Goal: Task Accomplishment & Management: Use online tool/utility

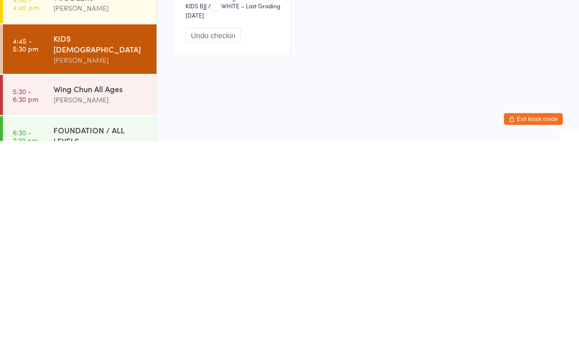
click at [117, 301] on div "[PERSON_NAME]" at bounding box center [101, 306] width 95 height 11
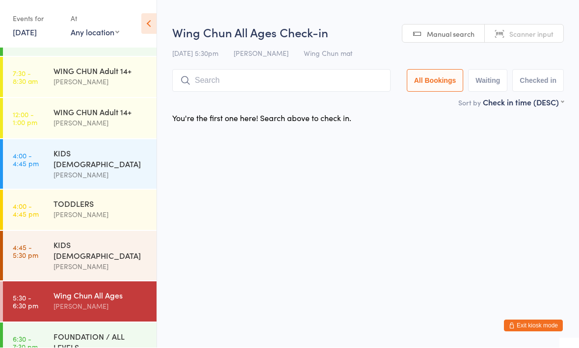
click at [292, 76] on input "search" at bounding box center [281, 81] width 218 height 23
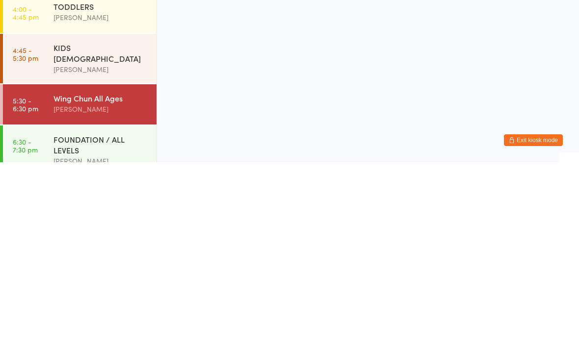
scroll to position [52, 0]
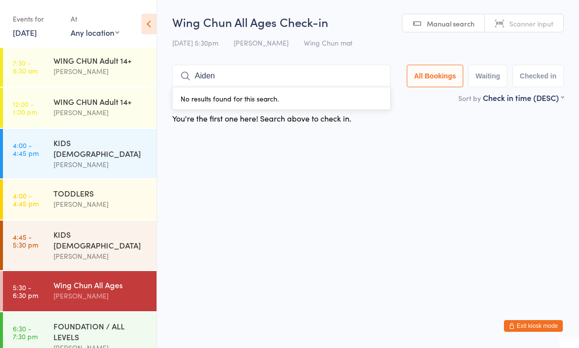
click at [342, 75] on input "Aiden" at bounding box center [281, 76] width 218 height 23
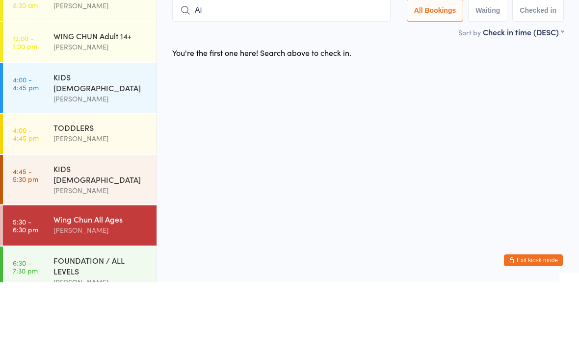
type input "A"
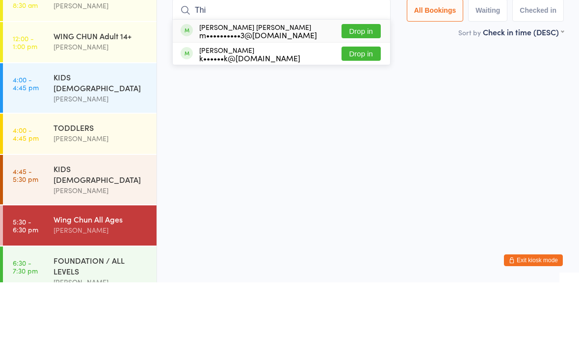
type input "Thi"
click at [362, 90] on button "Drop in" at bounding box center [361, 97] width 39 height 14
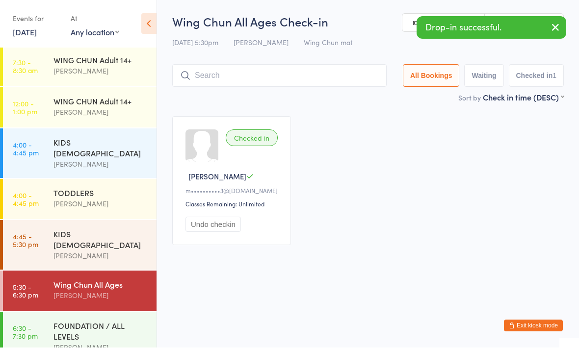
click at [342, 77] on input "search" at bounding box center [279, 76] width 214 height 23
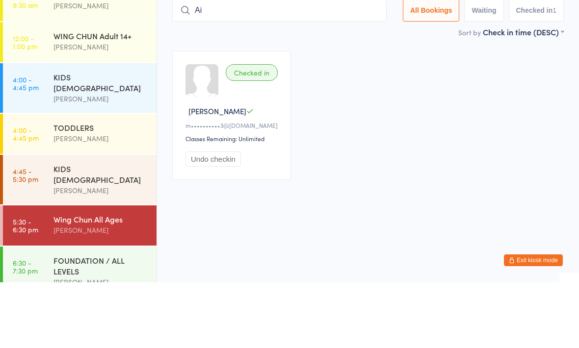
type input "A"
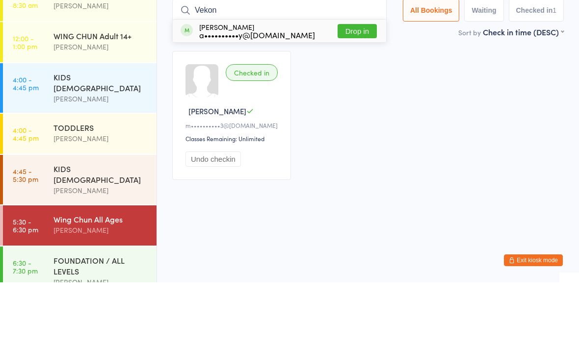
type input "Vekon"
click at [514, 108] on div "Checked in Thi [PERSON_NAME] N m••••••••••3@[DOMAIN_NAME] Classes Remaining: Un…" at bounding box center [367, 181] width 409 height 147
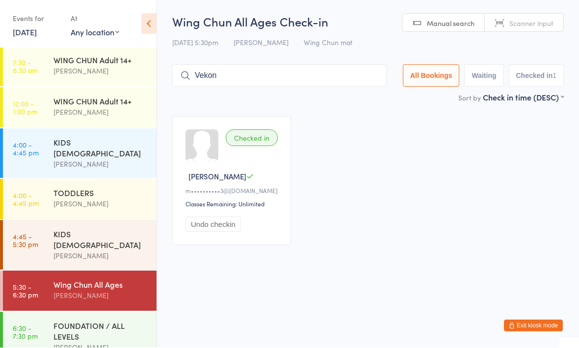
click at [113, 251] on div "[PERSON_NAME]" at bounding box center [101, 256] width 95 height 11
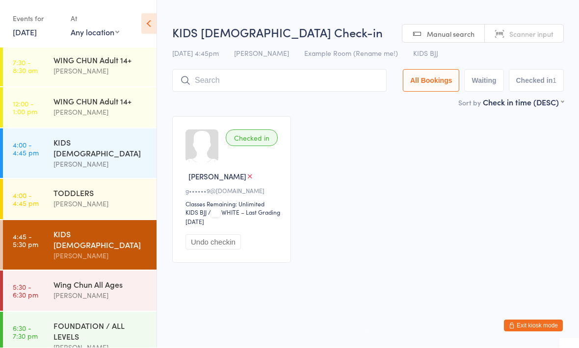
click at [257, 77] on input "search" at bounding box center [279, 81] width 214 height 23
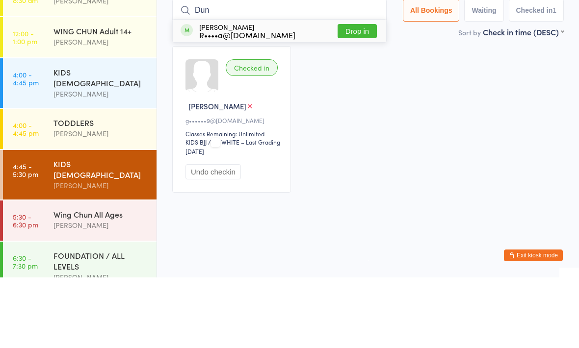
type input "Dun"
click at [242, 94] on div "[PERSON_NAME] R••••a@[DOMAIN_NAME]" at bounding box center [247, 102] width 96 height 16
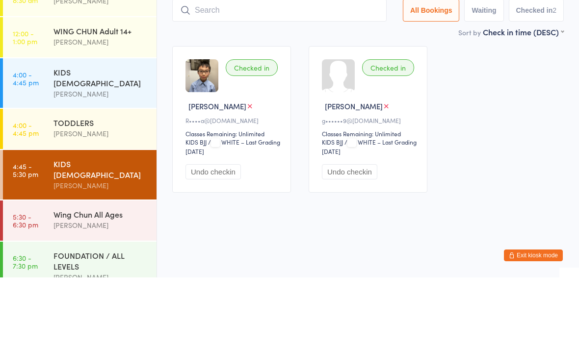
click at [501, 108] on div "Checked in [PERSON_NAME]••••a@[DOMAIN_NAME] Classes Remaining: Unlimited KIDS B…" at bounding box center [367, 190] width 409 height 164
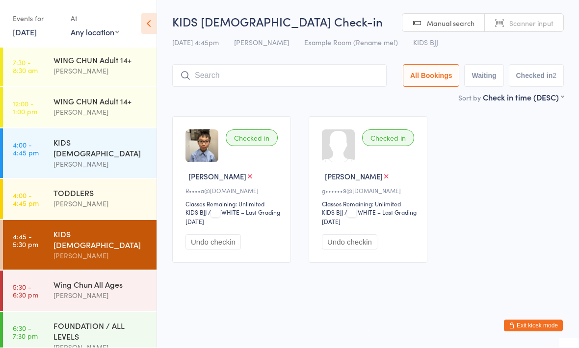
click at [95, 280] on div "Wing Chun All Ages" at bounding box center [101, 285] width 95 height 11
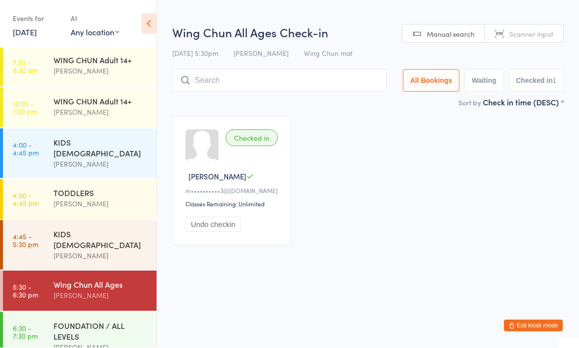
click at [293, 77] on input "search" at bounding box center [279, 81] width 214 height 23
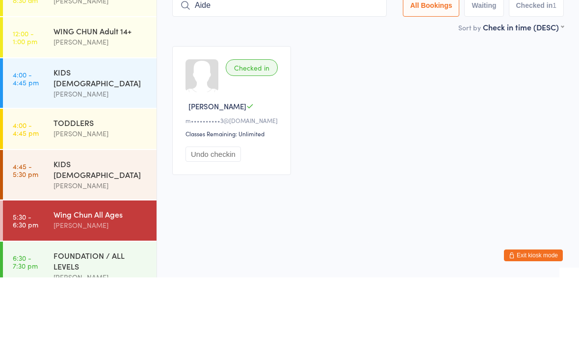
type input "Aiden"
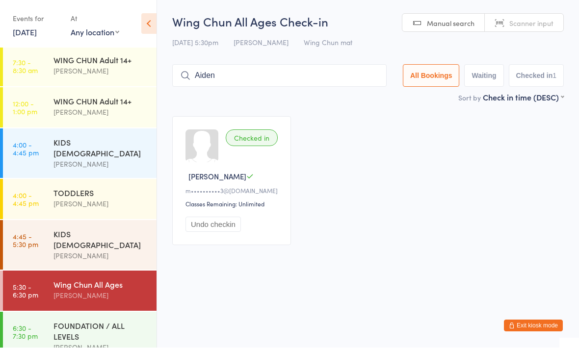
click at [115, 291] on div "[PERSON_NAME]" at bounding box center [101, 296] width 95 height 11
click at [89, 321] on div "FOUNDATION / ALL LEVELS" at bounding box center [101, 332] width 95 height 22
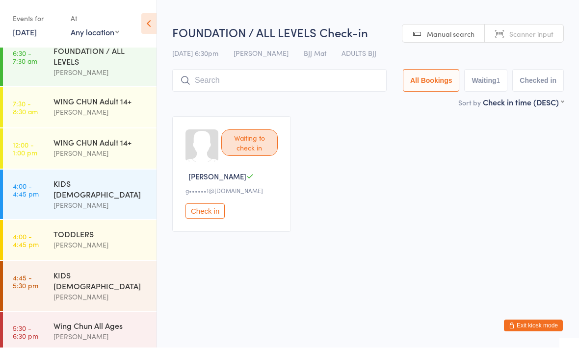
scroll to position [2, 0]
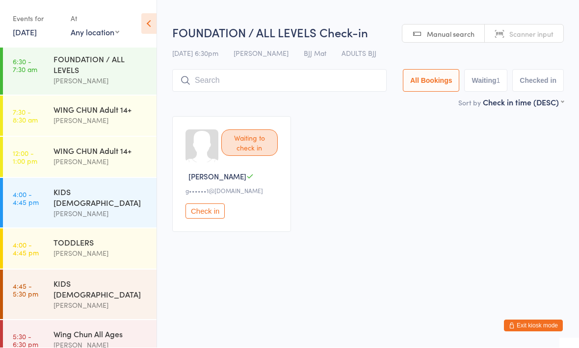
click at [121, 329] on div "Wing Chun All Ages" at bounding box center [101, 334] width 95 height 11
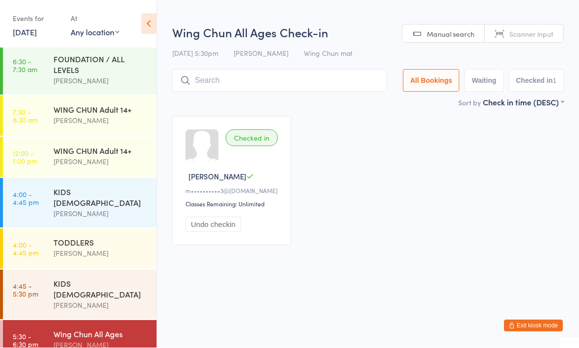
click at [338, 73] on input "search" at bounding box center [279, 81] width 214 height 23
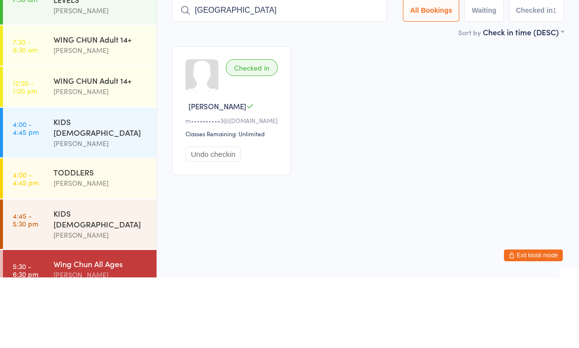
type input "[GEOGRAPHIC_DATA]"
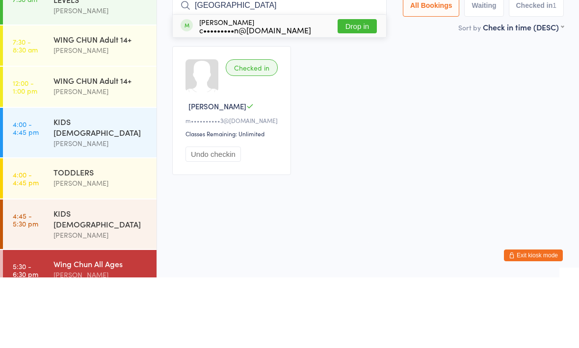
click at [353, 90] on button "Drop in" at bounding box center [357, 97] width 39 height 14
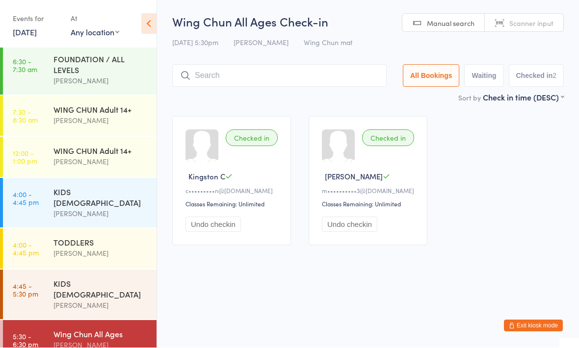
click at [270, 70] on input "search" at bounding box center [279, 76] width 214 height 23
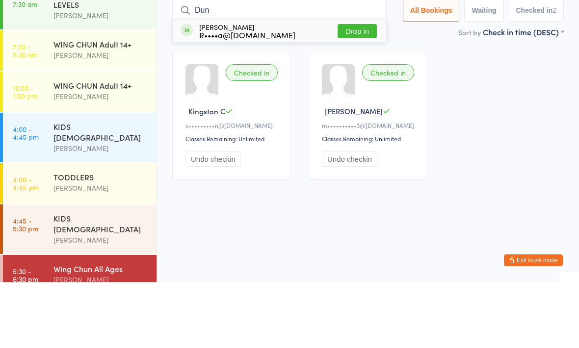
type input "Dun"
click at [350, 90] on button "Drop in" at bounding box center [357, 97] width 39 height 14
